Goal: Task Accomplishment & Management: Manage account settings

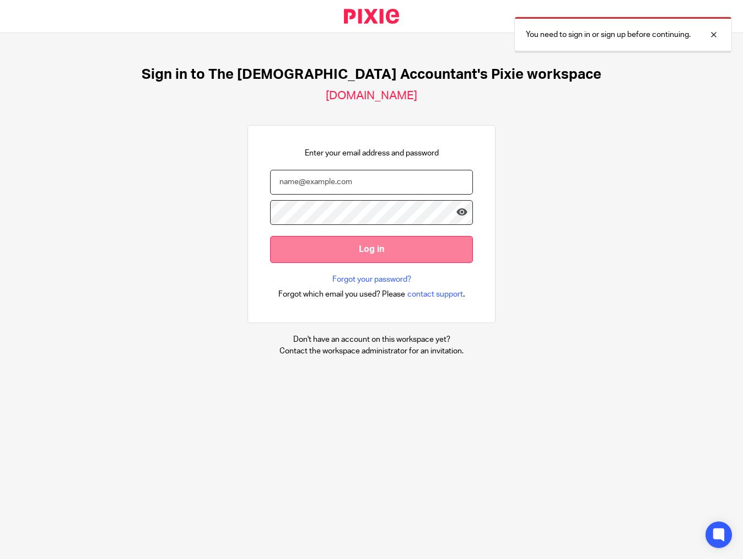
type input "enquiries@thefemaleaccountant.com"
click at [369, 256] on input "Log in" at bounding box center [371, 249] width 203 height 27
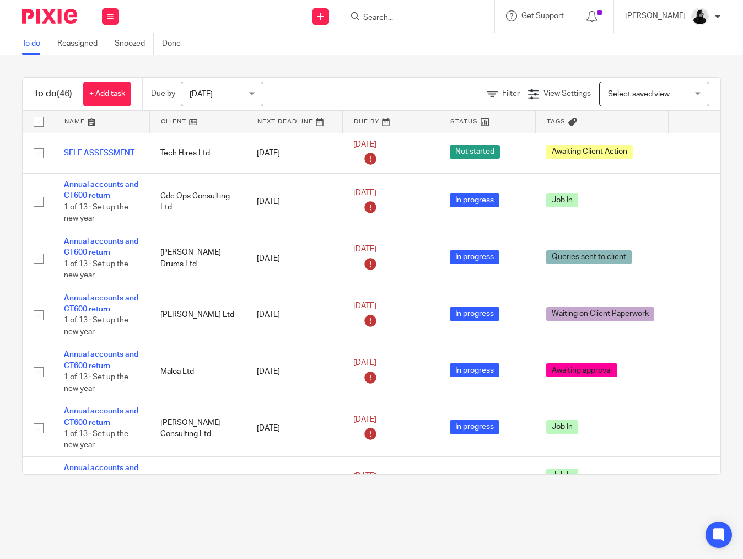
click at [414, 17] on input "Search" at bounding box center [411, 18] width 99 height 10
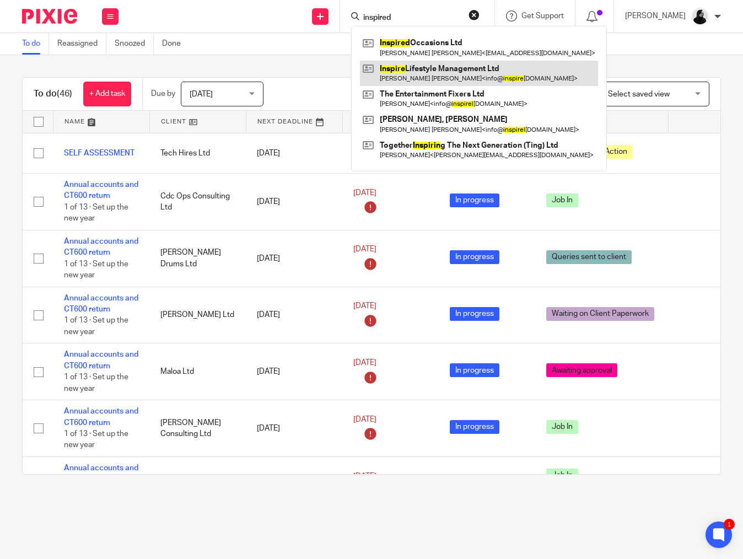
type input "inspired"
click at [426, 75] on link at bounding box center [479, 73] width 238 height 25
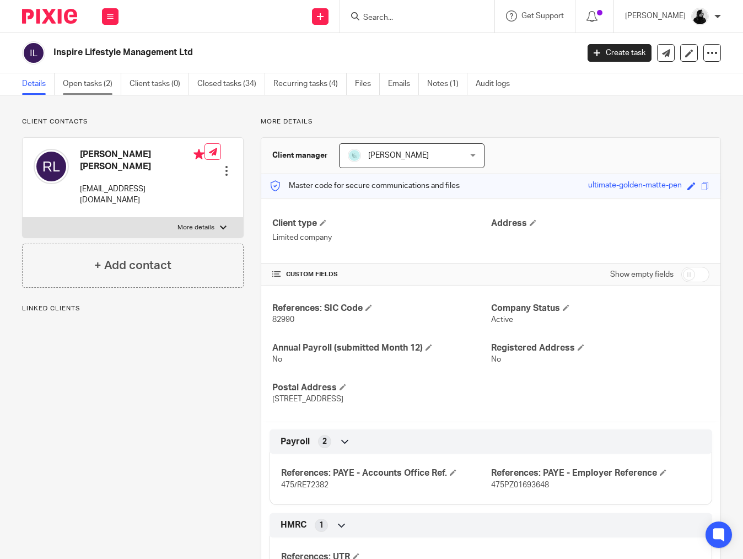
click at [99, 88] on link "Open tasks (2)" at bounding box center [92, 83] width 58 height 21
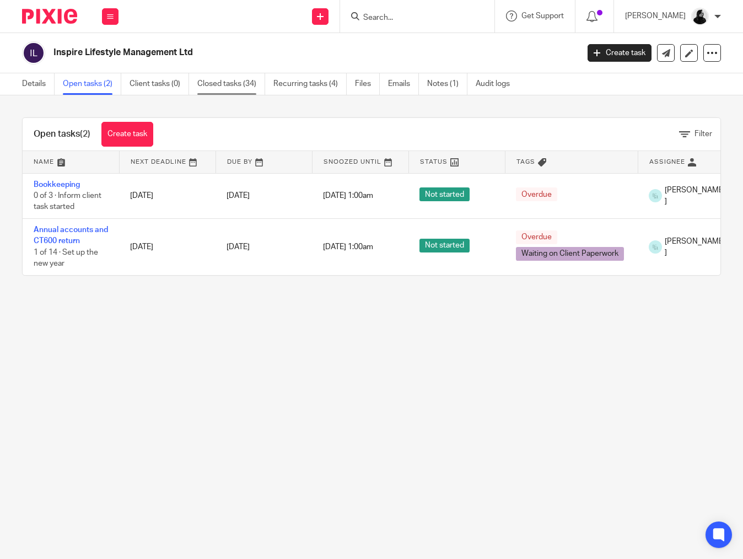
click at [246, 88] on link "Closed tasks (34)" at bounding box center [231, 83] width 68 height 21
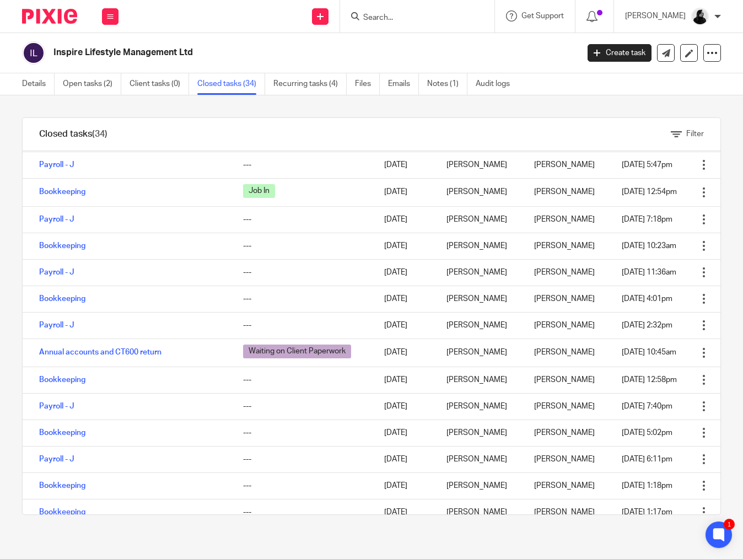
scroll to position [422, 0]
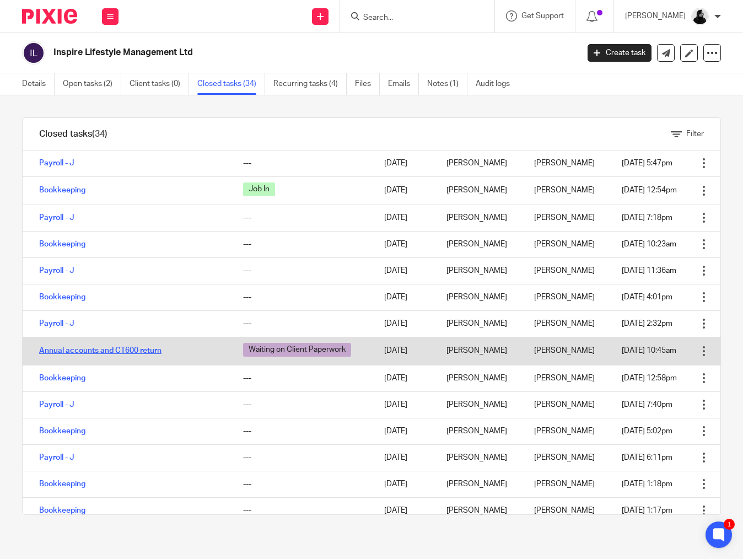
click at [86, 352] on link "Annual accounts and CT600 return" at bounding box center [100, 351] width 122 height 8
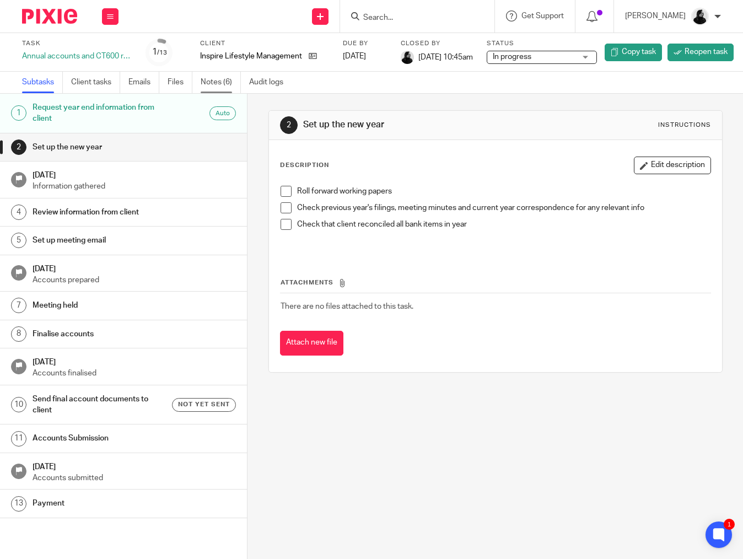
click at [222, 79] on link "Notes (6)" at bounding box center [221, 82] width 40 height 21
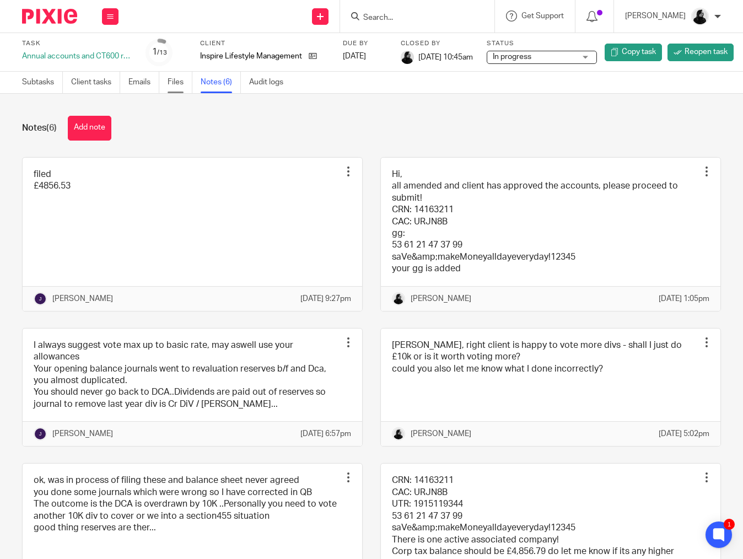
click at [172, 85] on link "Files" at bounding box center [180, 82] width 25 height 21
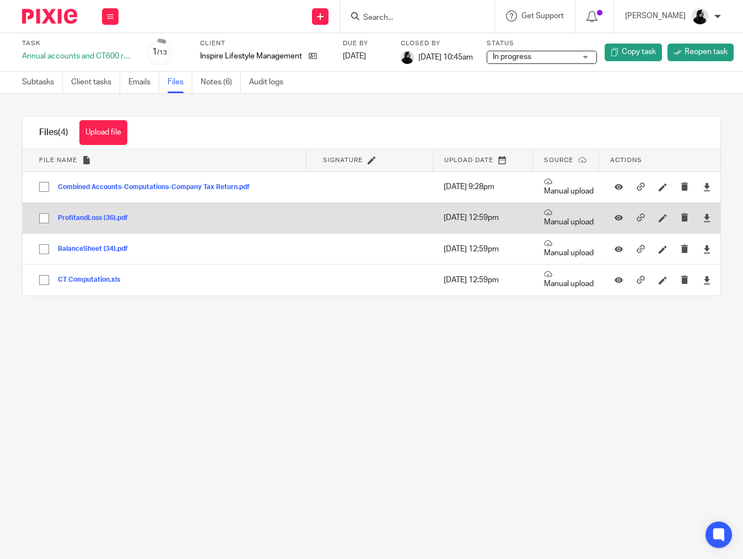
click at [105, 220] on button "ProfitandLoss (36).pdf" at bounding box center [97, 218] width 78 height 8
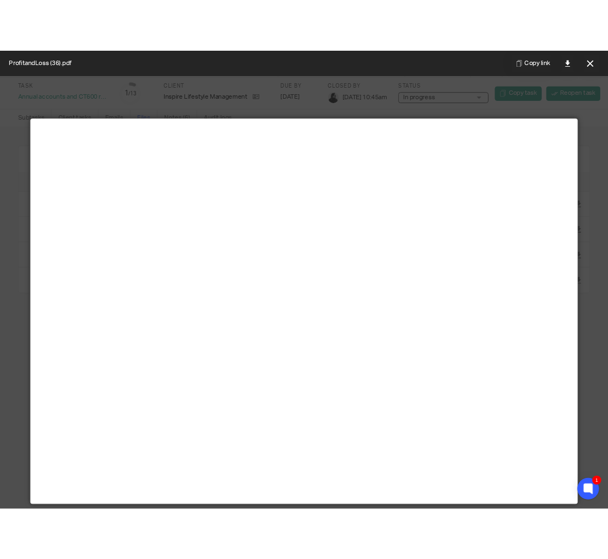
scroll to position [77, 0]
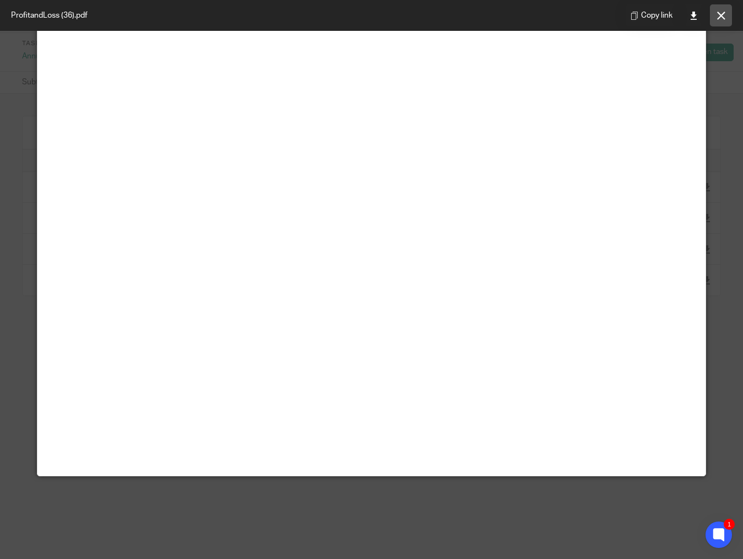
click at [723, 18] on icon at bounding box center [721, 16] width 8 height 8
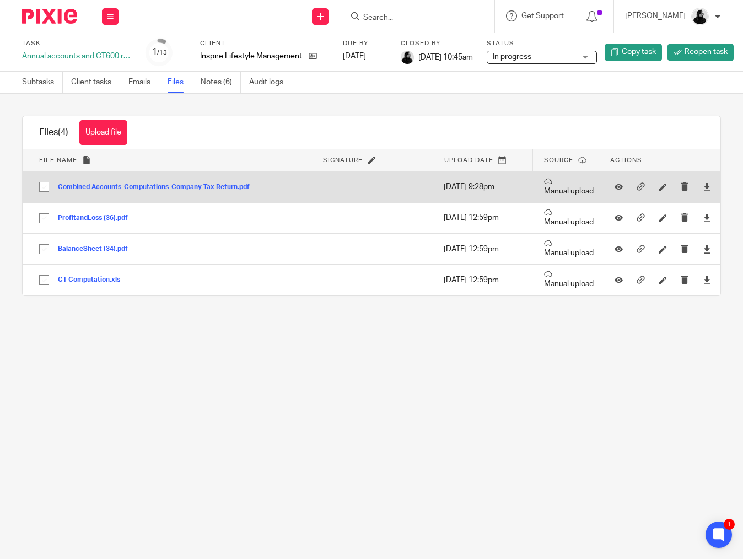
click at [217, 187] on button "Combined Accounts-Computations-Company Tax Return.pdf" at bounding box center [158, 188] width 200 height 8
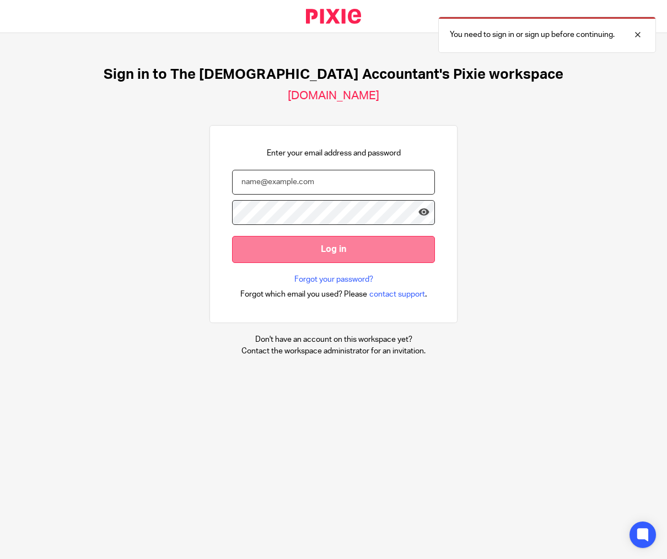
type input "enquiries@thefemaleaccountant.com"
click at [358, 256] on input "Log in" at bounding box center [333, 249] width 203 height 27
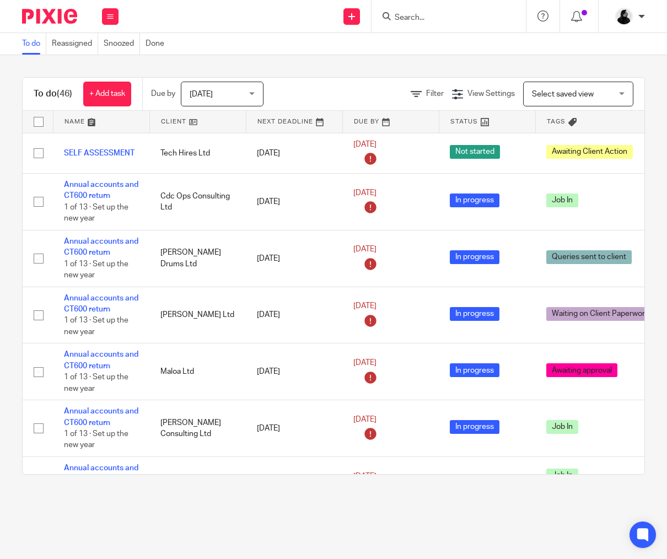
click at [431, 25] on div at bounding box center [448, 16] width 154 height 33
click at [410, 13] on input "Search" at bounding box center [442, 18] width 99 height 10
type input "h"
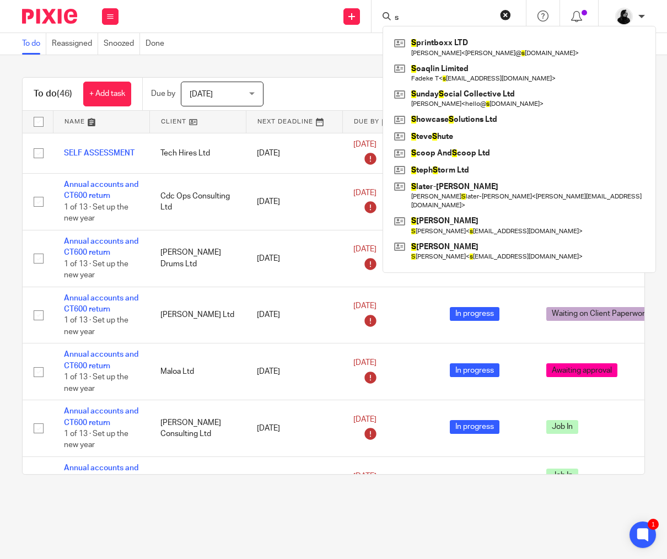
type input "s"
click at [315, 61] on div "To do (46) + Add task Due by Today Today Today Tomorrow This week Next week Thi…" at bounding box center [333, 275] width 667 height 441
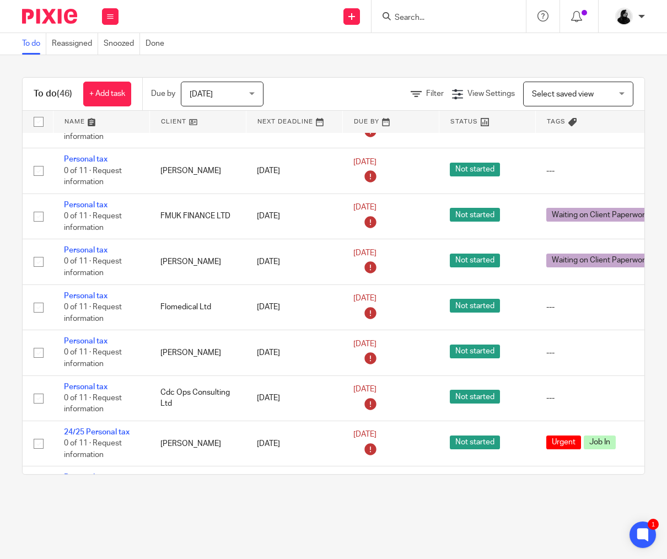
scroll to position [1811, 0]
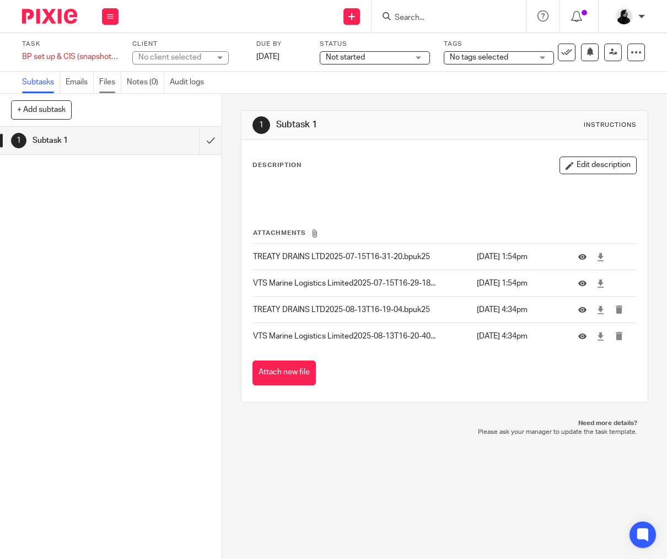
click at [112, 82] on link "Files" at bounding box center [110, 82] width 22 height 21
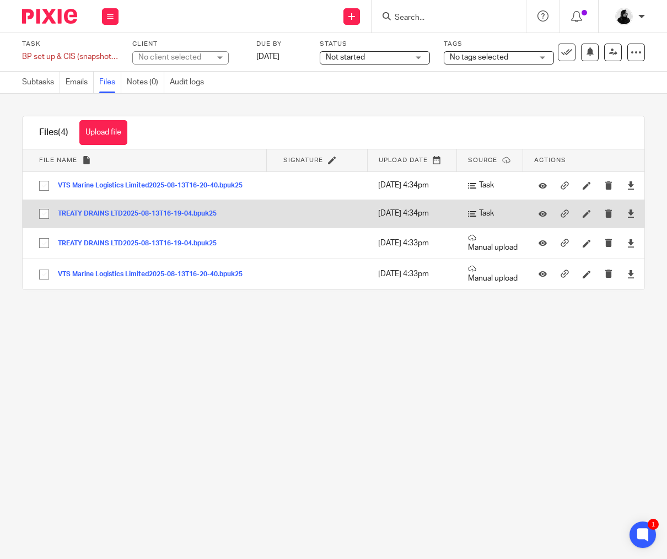
click at [44, 212] on input "checkbox" at bounding box center [44, 213] width 21 height 21
checkbox input "true"
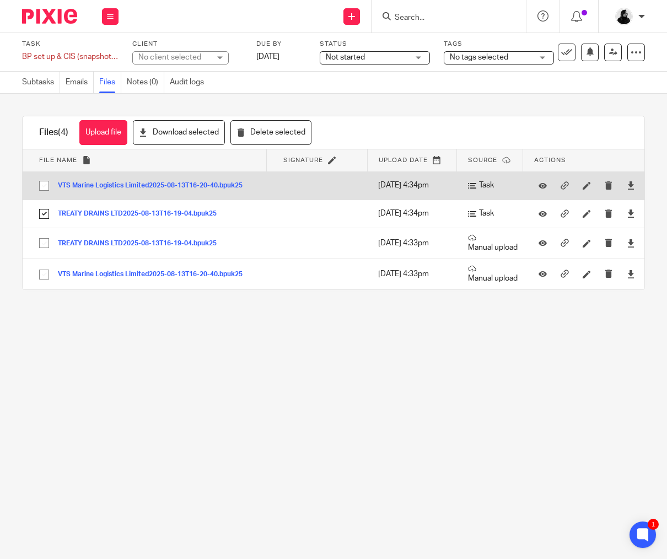
click at [45, 184] on input "checkbox" at bounding box center [44, 185] width 21 height 21
checkbox input "true"
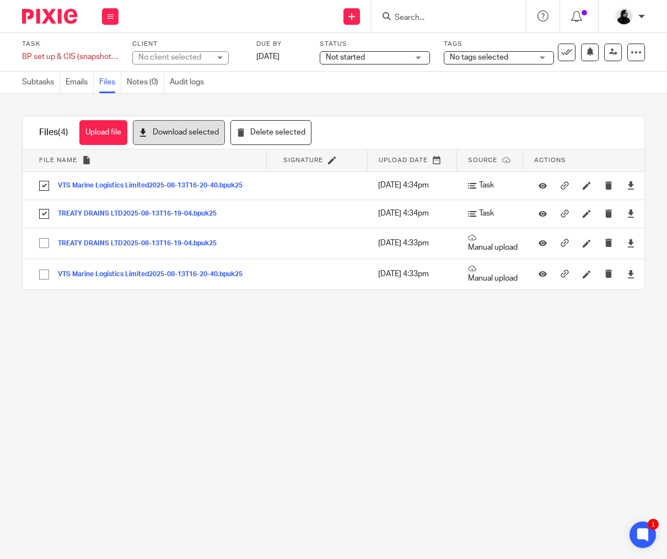
click at [185, 134] on button "Download selected" at bounding box center [179, 132] width 92 height 25
